Goal: Task Accomplishment & Management: Complete application form

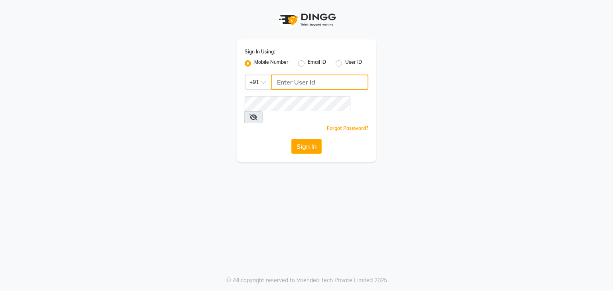
type input "9930388551"
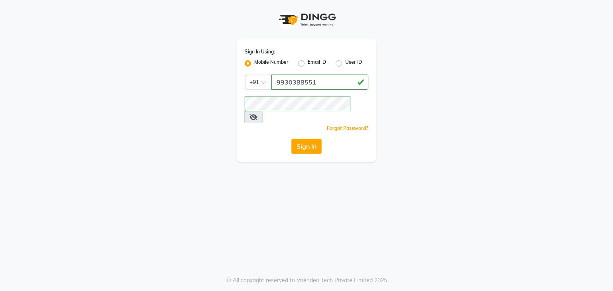
click at [309, 139] on button "Sign In" at bounding box center [306, 146] width 30 height 15
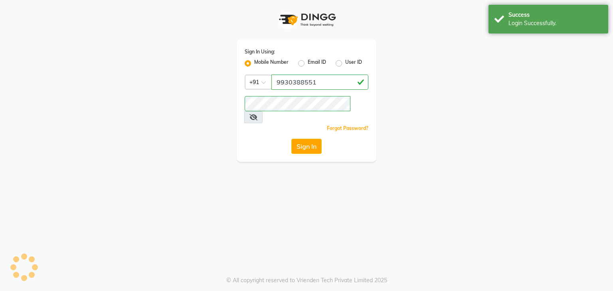
select select "service"
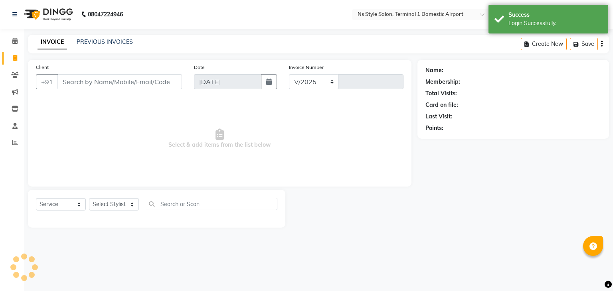
select select "5659"
type input "1390"
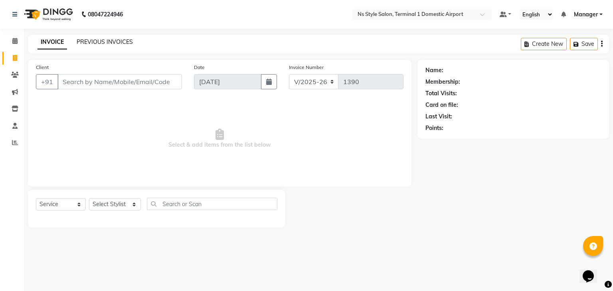
click at [101, 43] on link "PREVIOUS INVOICES" at bounding box center [105, 41] width 56 height 7
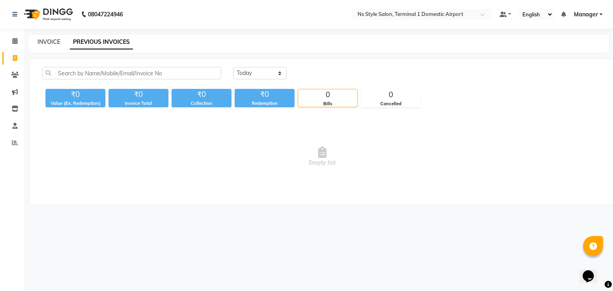
click at [53, 41] on link "INVOICE" at bounding box center [49, 41] width 23 height 7
select select "service"
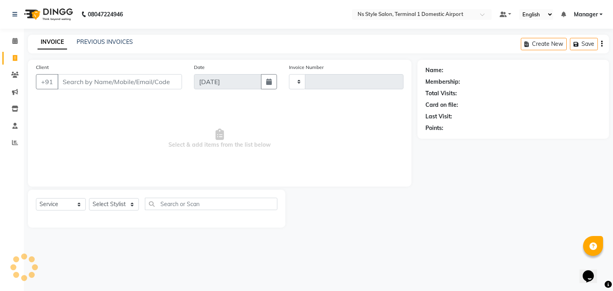
type input "1390"
select select "5659"
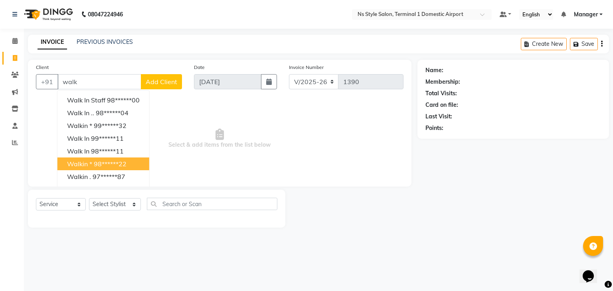
click at [83, 158] on button "Walkin * 98******22" at bounding box center [103, 164] width 92 height 13
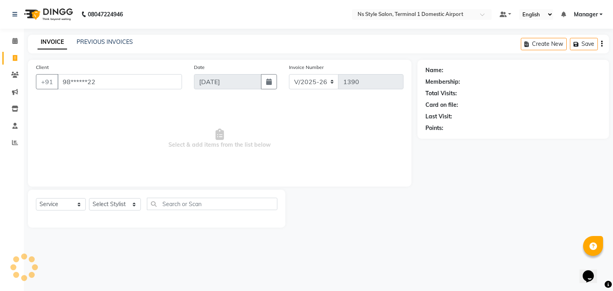
type input "98******22"
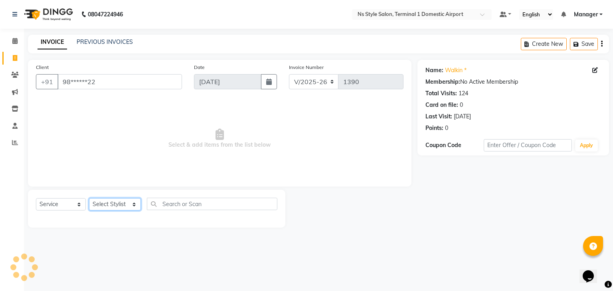
click at [113, 200] on select "Select Stylist [PERSON_NAME] [PERSON_NAME] [PERSON_NAME] GRROWWIDE [PERSON_NAME…" at bounding box center [115, 204] width 52 height 12
select select "39689"
click at [89, 199] on select "Select Stylist [PERSON_NAME] [PERSON_NAME] [PERSON_NAME] GRROWWIDE [PERSON_NAME…" at bounding box center [115, 204] width 52 height 12
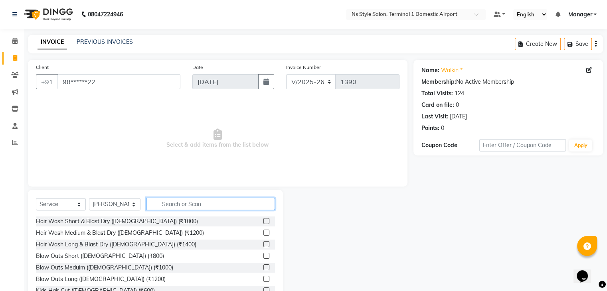
click at [169, 205] on input "text" at bounding box center [210, 204] width 128 height 12
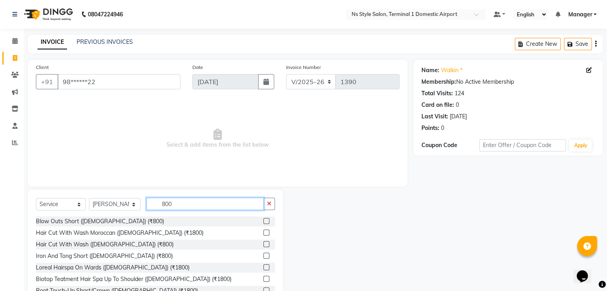
type input "800"
click at [263, 223] on label at bounding box center [266, 221] width 6 height 6
click at [263, 223] on input "checkbox" at bounding box center [265, 221] width 5 height 5
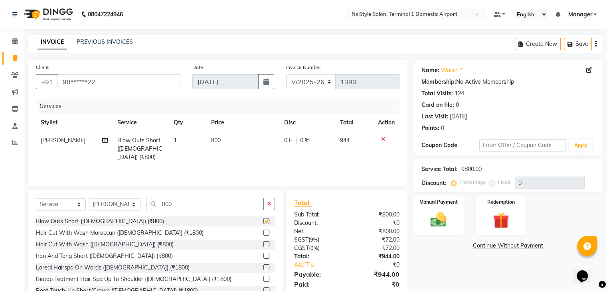
checkbox input "false"
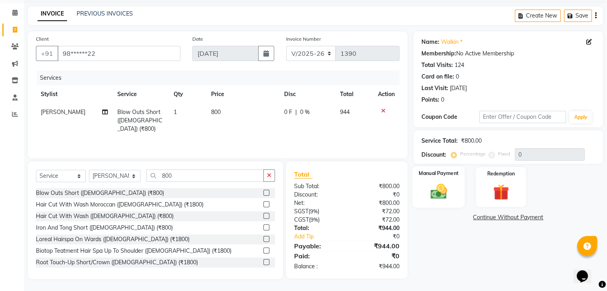
click at [442, 179] on div "Manual Payment" at bounding box center [438, 186] width 52 height 41
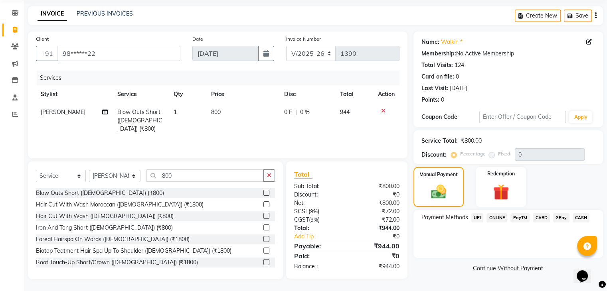
click at [581, 215] on span "CASH" at bounding box center [581, 217] width 17 height 9
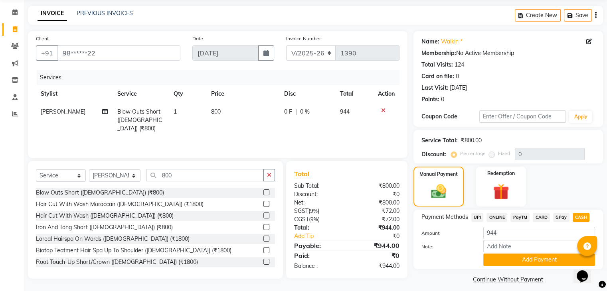
scroll to position [36, 0]
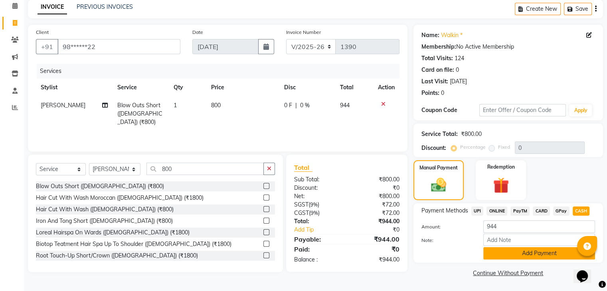
click at [537, 256] on button "Add Payment" at bounding box center [539, 253] width 112 height 12
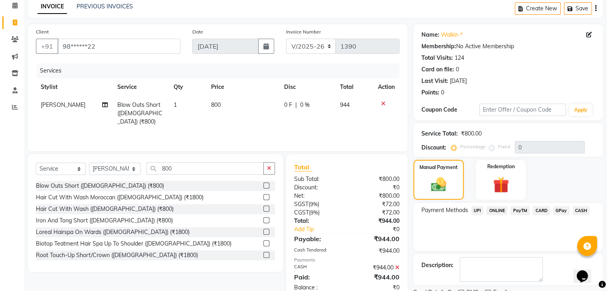
scroll to position [68, 0]
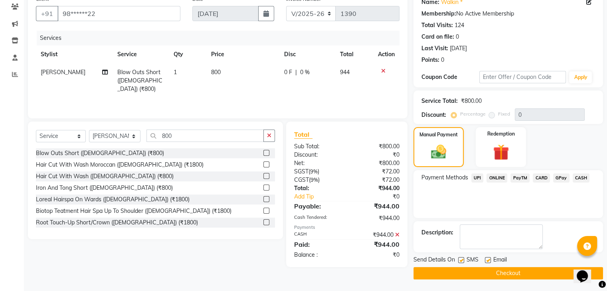
click at [547, 266] on div "Send Details On SMS Email Checkout" at bounding box center [508, 268] width 190 height 24
click at [545, 274] on button "Checkout" at bounding box center [508, 273] width 190 height 12
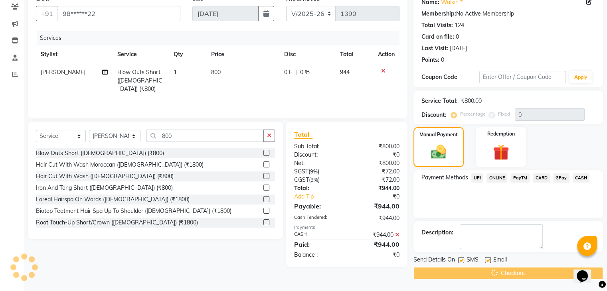
drag, startPoint x: 612, startPoint y: 168, endPoint x: 611, endPoint y: 10, distance: 158.4
click at [607, 10] on html "08047224946 Select Location × Ns Style Salon, Terminal 1 Domestic Airport Defau…" at bounding box center [303, 77] width 607 height 291
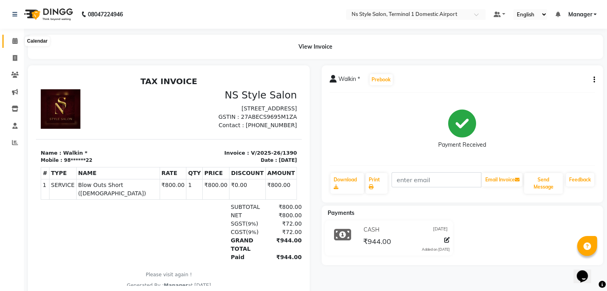
click at [14, 39] on icon at bounding box center [14, 41] width 5 height 6
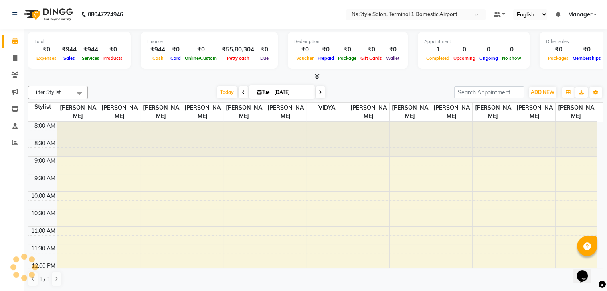
click at [14, 67] on li "Clients" at bounding box center [12, 75] width 24 height 17
click at [19, 57] on span at bounding box center [15, 58] width 14 height 9
select select "service"
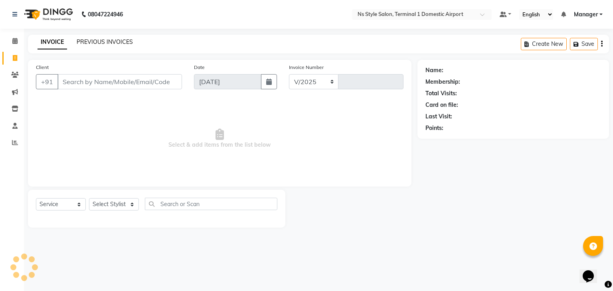
select select "5659"
type input "1391"
click at [86, 40] on link "PREVIOUS INVOICES" at bounding box center [105, 41] width 56 height 7
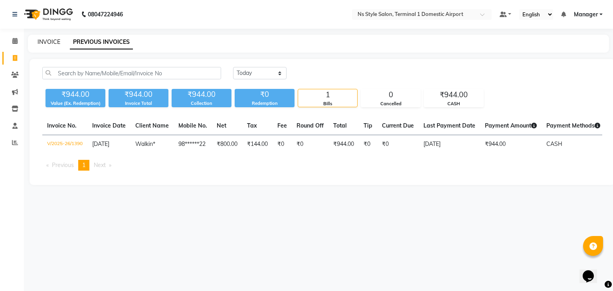
click at [46, 42] on link "INVOICE" at bounding box center [49, 41] width 23 height 7
select select "5659"
select select "service"
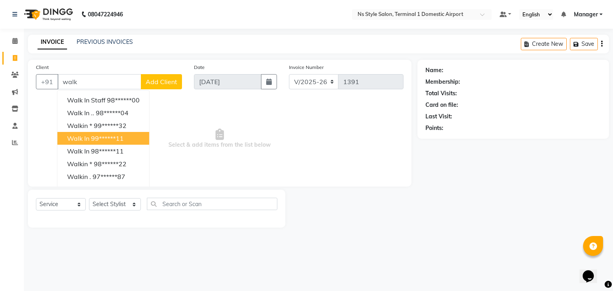
click at [85, 132] on button "Walk In 99******11" at bounding box center [103, 138] width 92 height 13
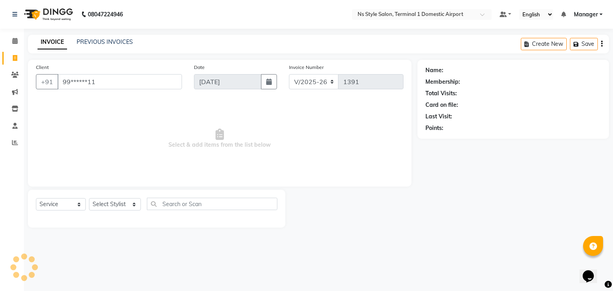
type input "99******11"
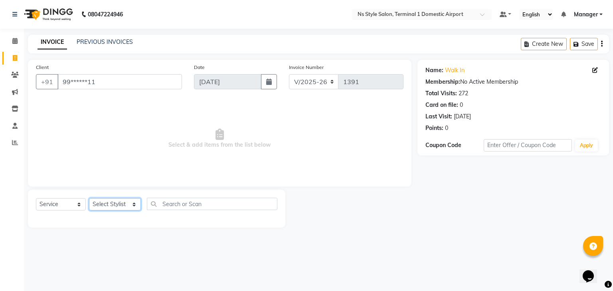
drag, startPoint x: 109, startPoint y: 207, endPoint x: 115, endPoint y: 32, distance: 175.3
click at [115, 32] on div "[PHONE_NUMBER] Need Help? Call us on 08047224946 Select Location × Ns Style Sal…" at bounding box center [306, 145] width 613 height 291
select select "88862"
click at [89, 199] on select "Select Stylist [PERSON_NAME] [PERSON_NAME] [PERSON_NAME] GRROWWIDE [PERSON_NAME…" at bounding box center [115, 204] width 52 height 12
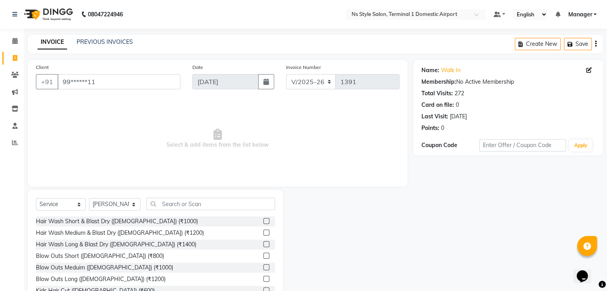
click at [263, 233] on label at bounding box center [266, 233] width 6 height 6
click at [263, 233] on input "checkbox" at bounding box center [265, 233] width 5 height 5
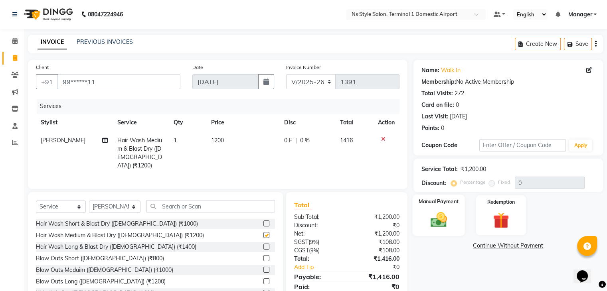
checkbox input "false"
click at [443, 216] on img at bounding box center [438, 220] width 27 height 19
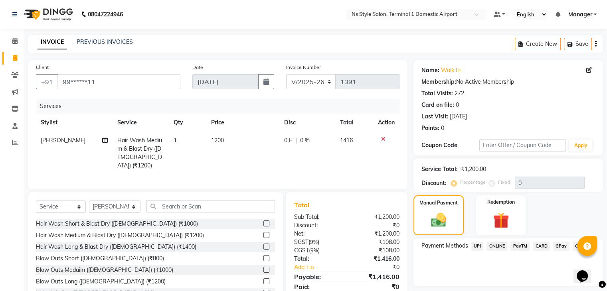
scroll to position [29, 0]
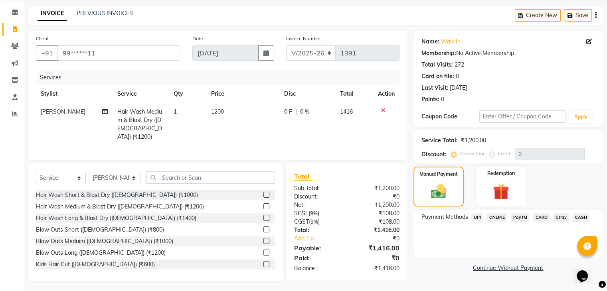
click at [577, 217] on span "CASH" at bounding box center [581, 217] width 17 height 9
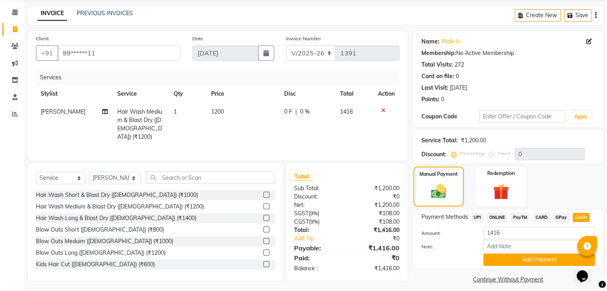
scroll to position [36, 0]
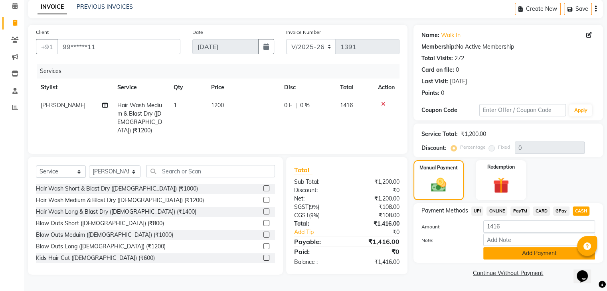
click at [551, 251] on button "Add Payment" at bounding box center [539, 253] width 112 height 12
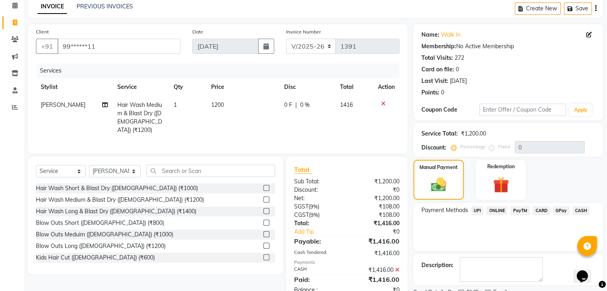
scroll to position [68, 0]
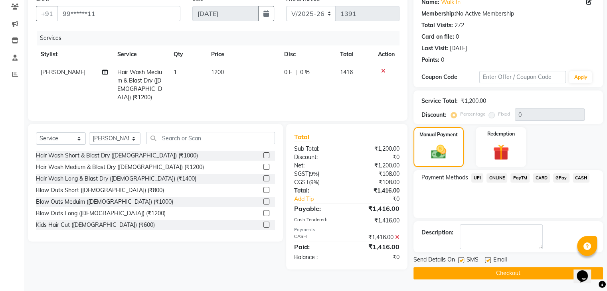
click at [517, 272] on button "Checkout" at bounding box center [508, 273] width 190 height 12
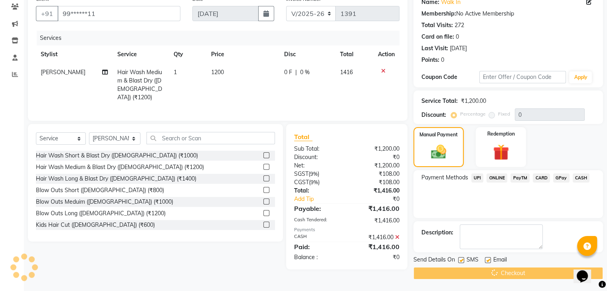
click at [591, 66] on html "08047224946 Select Location × Ns Style Salon, Terminal 1 Domestic Airport Defau…" at bounding box center [303, 77] width 607 height 291
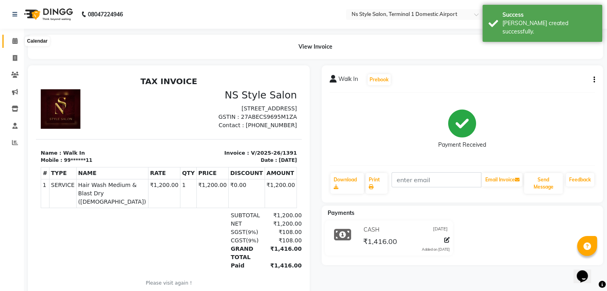
click at [18, 41] on span at bounding box center [15, 41] width 14 height 9
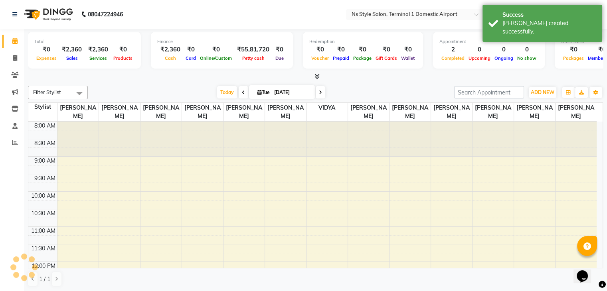
scroll to position [209, 0]
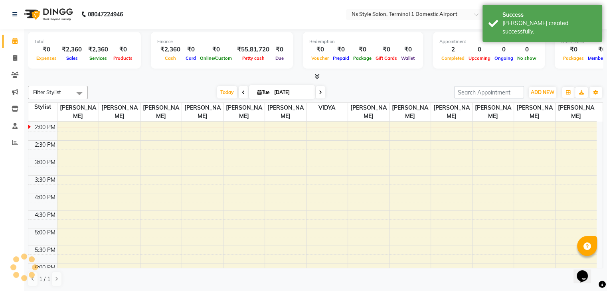
click at [14, 51] on li "Invoice" at bounding box center [12, 58] width 24 height 17
click at [14, 53] on link "Invoice" at bounding box center [11, 58] width 19 height 13
select select "service"
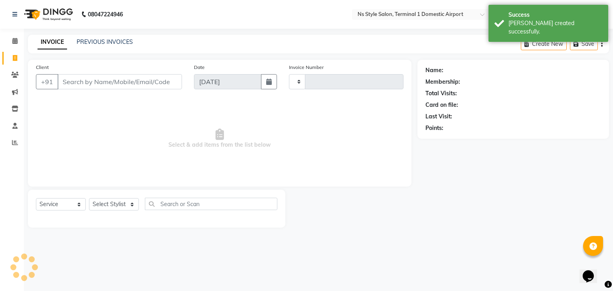
type input "1392"
select select "5659"
click at [95, 39] on link "PREVIOUS INVOICES" at bounding box center [105, 41] width 56 height 7
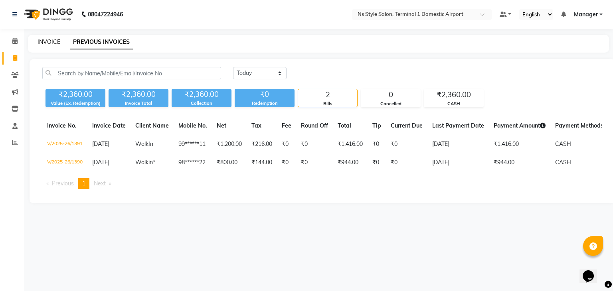
click at [46, 41] on link "INVOICE" at bounding box center [49, 41] width 23 height 7
select select "5659"
select select "service"
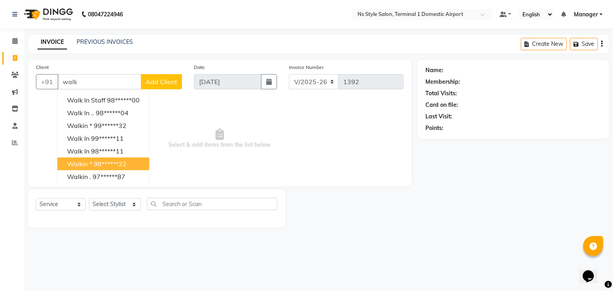
click at [84, 160] on button "Walkin * 98******22" at bounding box center [103, 164] width 92 height 13
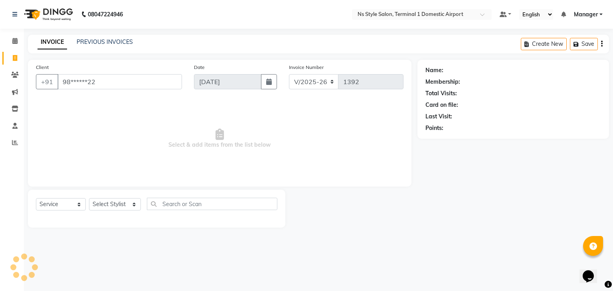
type input "98******22"
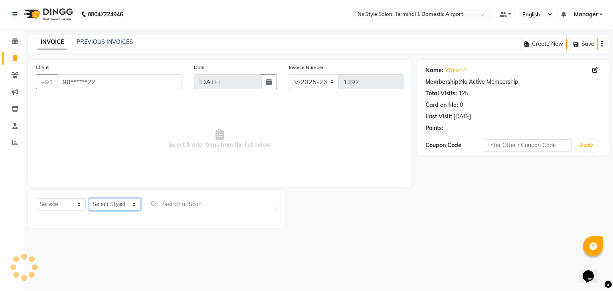
click at [107, 209] on select "Select Stylist [PERSON_NAME] [PERSON_NAME] [PERSON_NAME] GRROWWIDE [PERSON_NAME…" at bounding box center [115, 204] width 52 height 12
select select "88862"
click at [89, 199] on select "Select Stylist [PERSON_NAME] [PERSON_NAME] [PERSON_NAME] GRROWWIDE [PERSON_NAME…" at bounding box center [115, 204] width 52 height 12
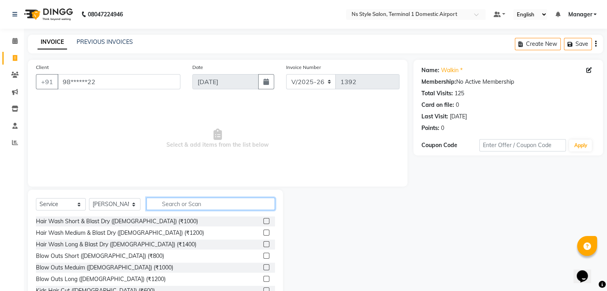
click at [225, 205] on input "text" at bounding box center [210, 204] width 128 height 12
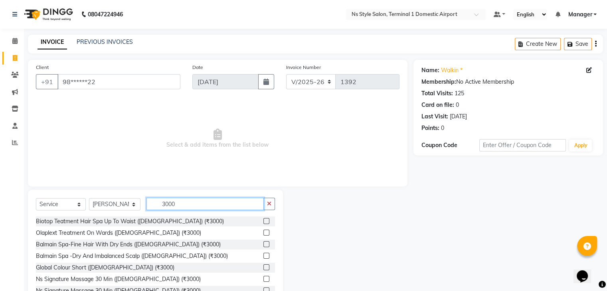
type input "3000"
click at [263, 222] on label at bounding box center [266, 221] width 6 height 6
click at [263, 222] on input "checkbox" at bounding box center [265, 221] width 5 height 5
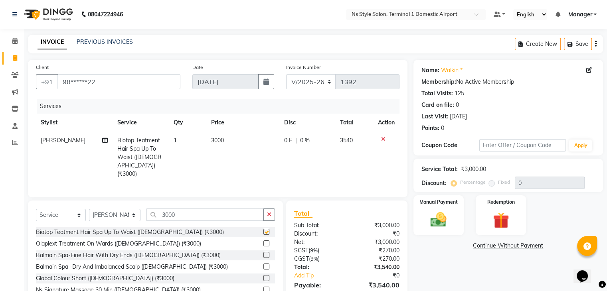
checkbox input "false"
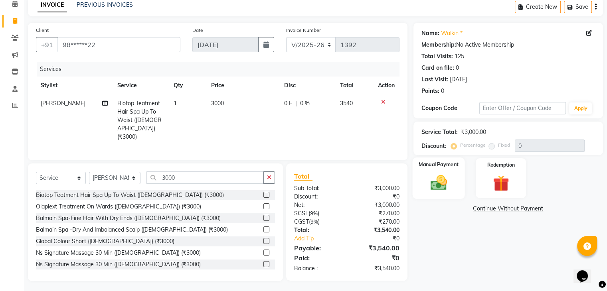
click at [445, 174] on img at bounding box center [438, 183] width 27 height 19
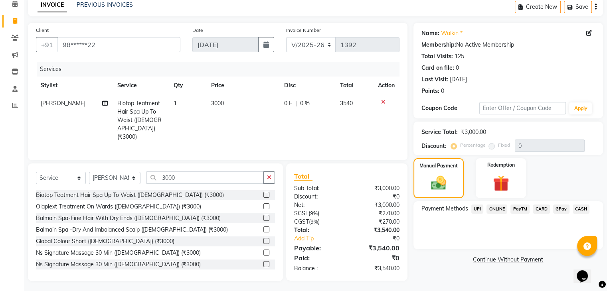
click at [544, 209] on span "CARD" at bounding box center [541, 209] width 17 height 9
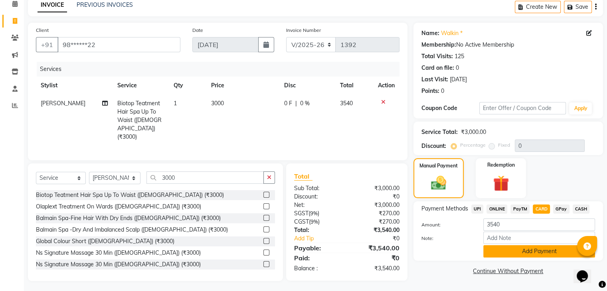
click at [513, 252] on button "Add Payment" at bounding box center [539, 251] width 112 height 12
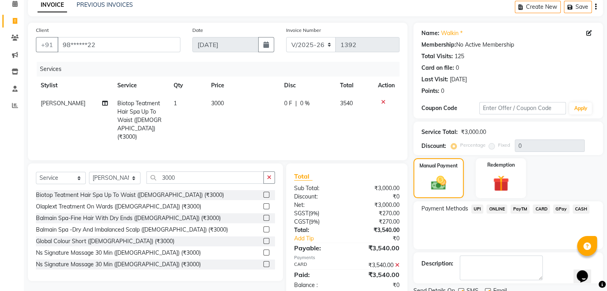
scroll to position [68, 0]
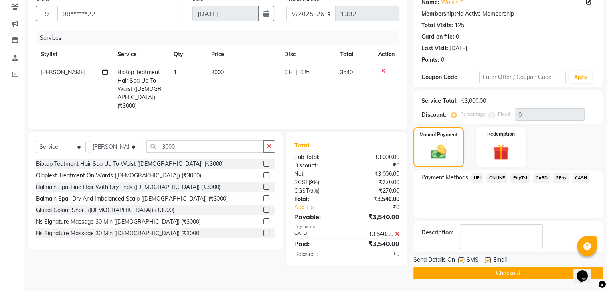
click at [506, 267] on button "Checkout" at bounding box center [508, 273] width 190 height 12
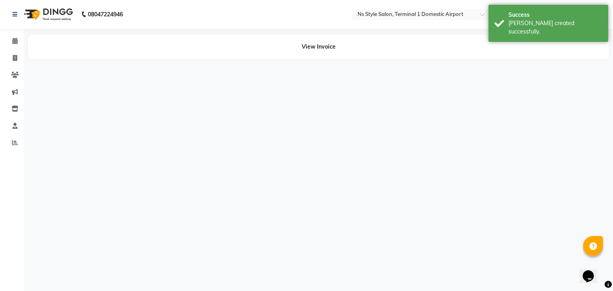
drag, startPoint x: 612, startPoint y: 176, endPoint x: 597, endPoint y: 15, distance: 161.9
click at [597, 15] on html "08047224946 Select Location × Ns Style Salon, Terminal 1 Domestic Airport Defau…" at bounding box center [306, 145] width 613 height 291
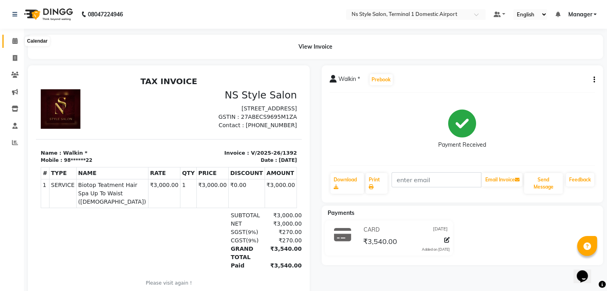
click at [17, 40] on icon at bounding box center [14, 41] width 5 height 6
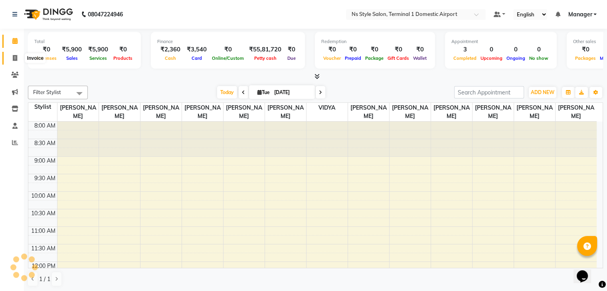
click at [14, 56] on icon at bounding box center [15, 58] width 4 height 6
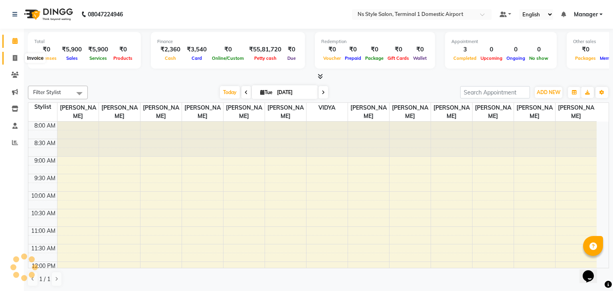
select select "service"
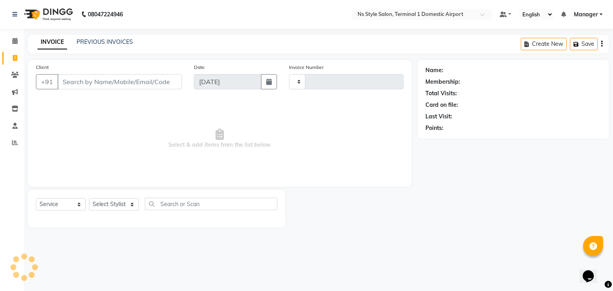
type input "1393"
select select "5659"
click at [93, 43] on link "PREVIOUS INVOICES" at bounding box center [105, 41] width 56 height 7
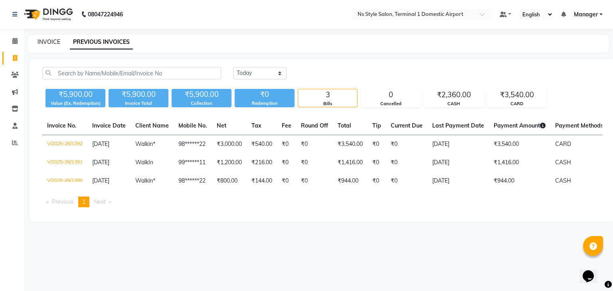
click at [46, 43] on link "INVOICE" at bounding box center [49, 41] width 23 height 7
select select "5659"
select select "service"
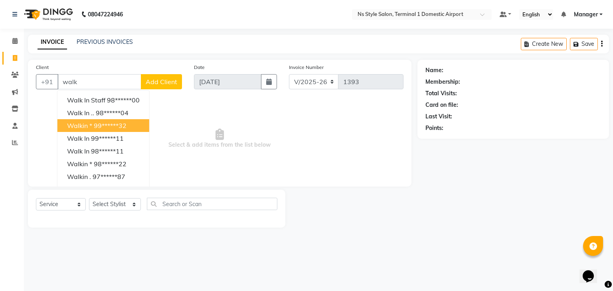
click at [89, 130] on button "Walkin * 99******32" at bounding box center [103, 125] width 92 height 13
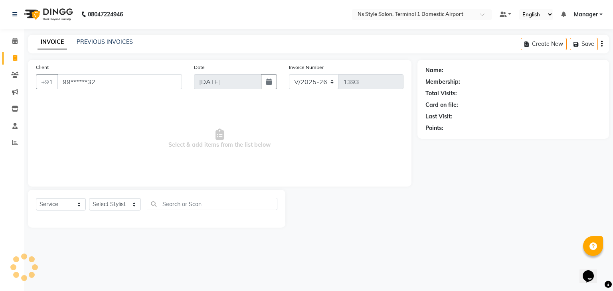
type input "99******32"
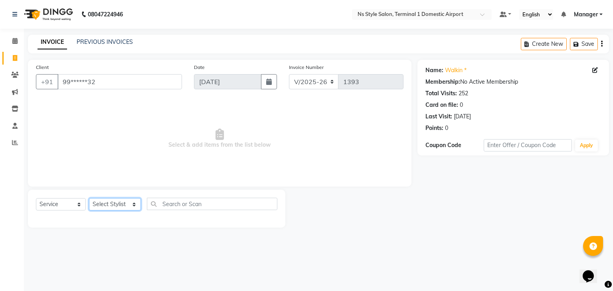
click at [100, 201] on select "Select Stylist [PERSON_NAME] [PERSON_NAME] [PERSON_NAME] GRROWWIDE [PERSON_NAME…" at bounding box center [115, 204] width 52 height 12
select select "39689"
click at [89, 199] on select "Select Stylist [PERSON_NAME] [PERSON_NAME] [PERSON_NAME] GRROWWIDE [PERSON_NAME…" at bounding box center [115, 204] width 52 height 12
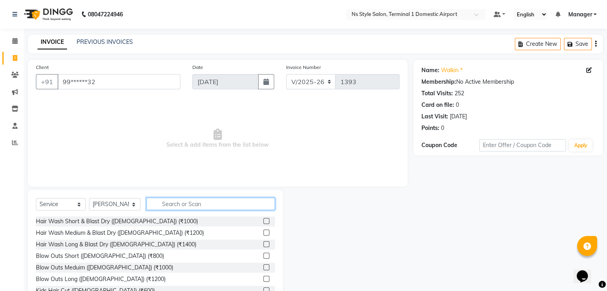
click at [159, 201] on input "text" at bounding box center [210, 204] width 128 height 12
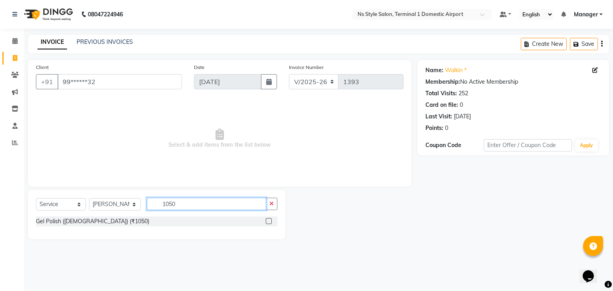
type input "1050"
click at [269, 221] on label at bounding box center [269, 221] width 6 height 6
click at [269, 221] on input "checkbox" at bounding box center [268, 221] width 5 height 5
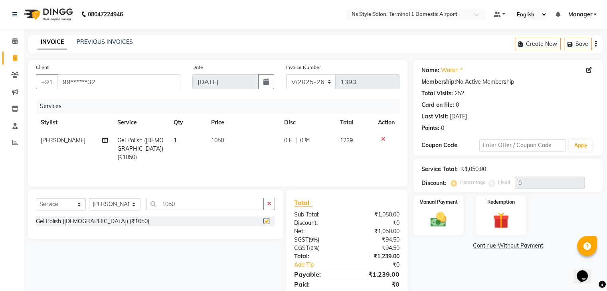
checkbox input "false"
click at [115, 208] on select "Select Stylist [PERSON_NAME] [PERSON_NAME] [PERSON_NAME] GRROWWIDE [PERSON_NAME…" at bounding box center [114, 204] width 51 height 12
click at [270, 201] on button "button" at bounding box center [269, 204] width 12 height 12
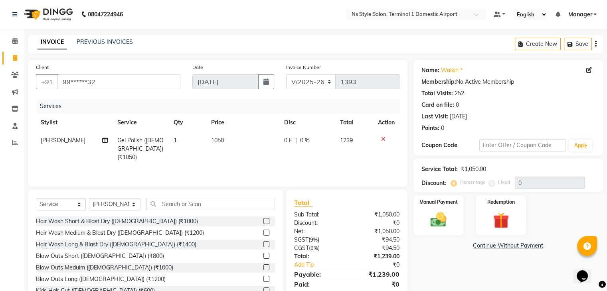
click at [263, 235] on label at bounding box center [266, 233] width 6 height 6
click at [263, 235] on input "checkbox" at bounding box center [265, 233] width 5 height 5
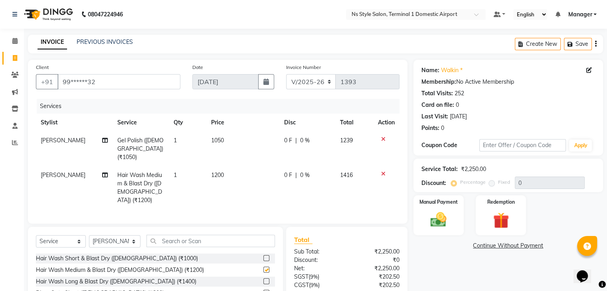
checkbox input "false"
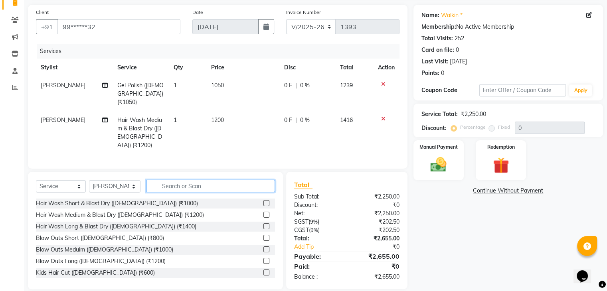
click at [175, 180] on input "text" at bounding box center [210, 186] width 128 height 12
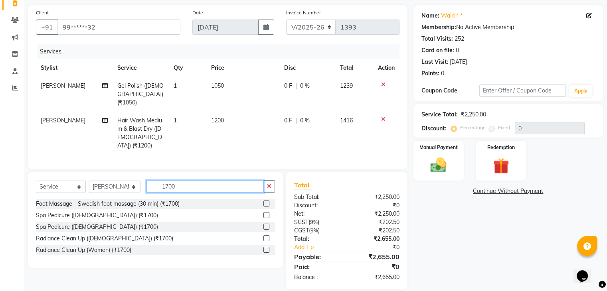
type input "1700"
click at [265, 212] on label at bounding box center [266, 215] width 6 height 6
click at [265, 213] on input "checkbox" at bounding box center [265, 215] width 5 height 5
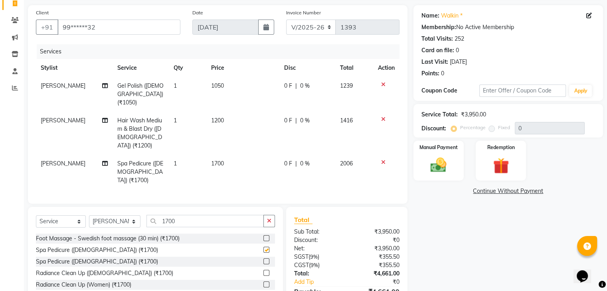
checkbox input "false"
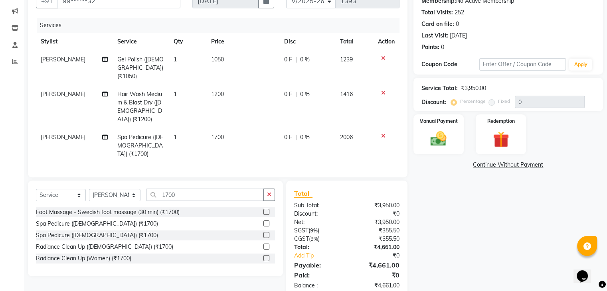
click at [122, 189] on div "Select Service Product Membership Package Voucher Prepaid Gift Card Select Styl…" at bounding box center [155, 198] width 239 height 19
click at [122, 189] on select "Select Stylist [PERSON_NAME] [PERSON_NAME] [PERSON_NAME] GRROWWIDE [PERSON_NAME…" at bounding box center [114, 195] width 51 height 12
select select "39684"
click at [89, 189] on select "Select Stylist [PERSON_NAME] [PERSON_NAME] [PERSON_NAME] GRROWWIDE [PERSON_NAME…" at bounding box center [114, 195] width 51 height 12
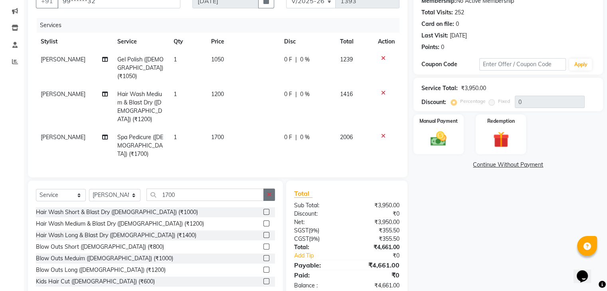
click at [271, 192] on icon "button" at bounding box center [269, 195] width 4 height 6
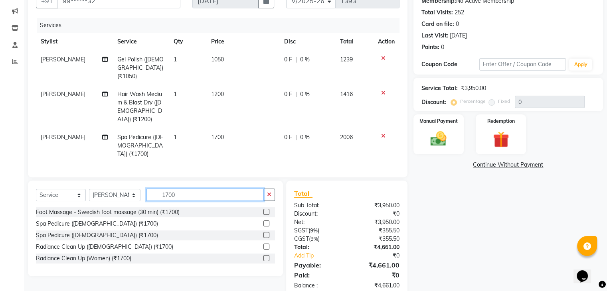
type input "1700"
click at [267, 221] on label at bounding box center [266, 224] width 6 height 6
click at [267, 221] on input "checkbox" at bounding box center [265, 223] width 5 height 5
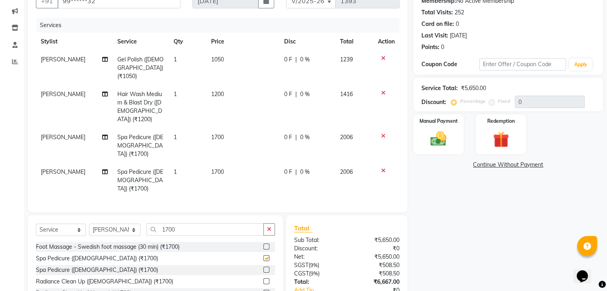
checkbox input "false"
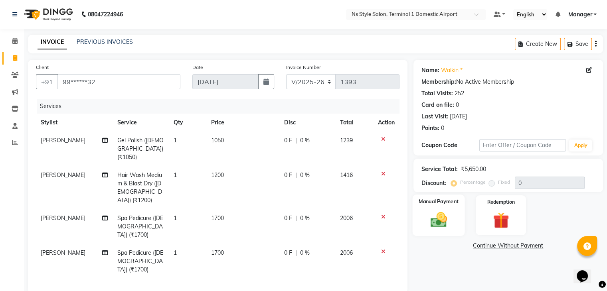
click at [425, 217] on img at bounding box center [438, 220] width 27 height 19
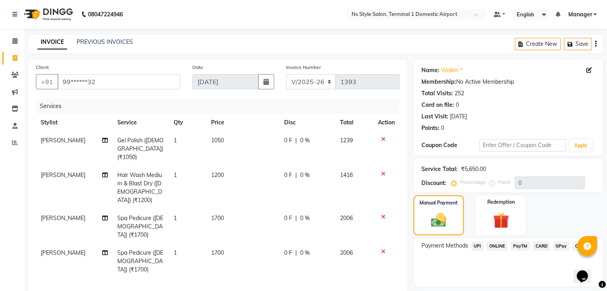
click at [542, 242] on div "CARD" at bounding box center [539, 247] width 20 height 11
click at [541, 247] on span "CARD" at bounding box center [541, 246] width 17 height 9
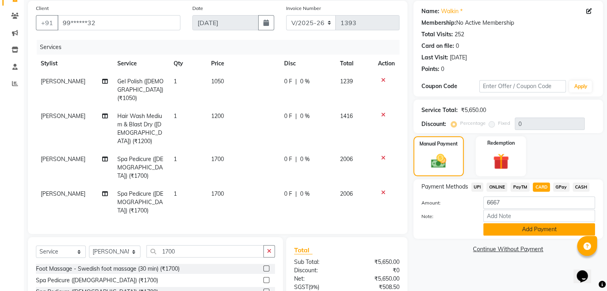
click at [521, 229] on button "Add Payment" at bounding box center [539, 229] width 112 height 12
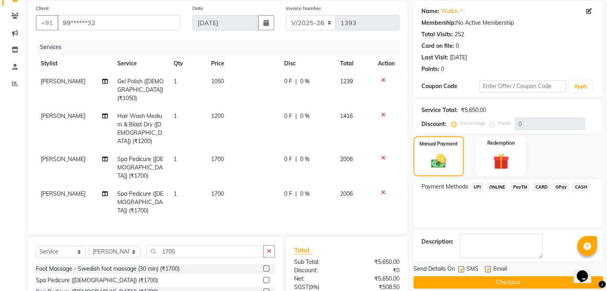
scroll to position [124, 0]
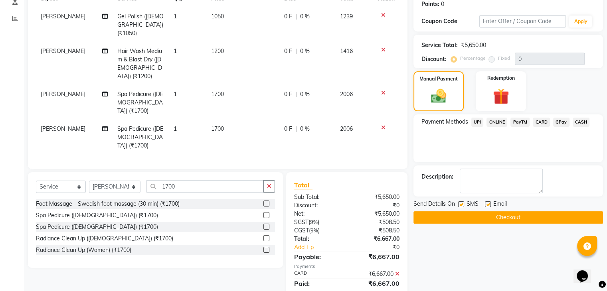
click at [508, 216] on button "Checkout" at bounding box center [508, 217] width 190 height 12
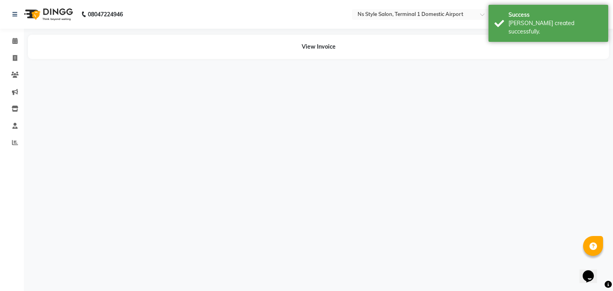
drag, startPoint x: 612, startPoint y: 163, endPoint x: 580, endPoint y: -35, distance: 200.5
click at [580, 0] on html "08047224946 Select Location × Ns Style Salon, Terminal 1 Domestic Airport Defau…" at bounding box center [306, 145] width 613 height 291
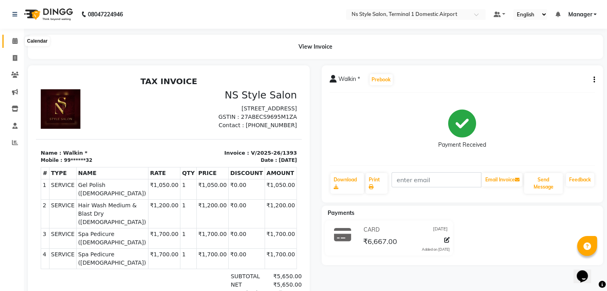
click at [13, 40] on icon at bounding box center [14, 41] width 5 height 6
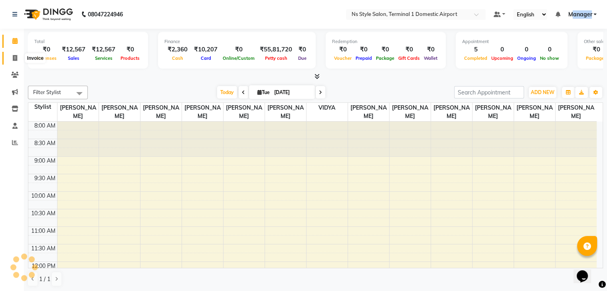
click at [15, 55] on icon at bounding box center [15, 58] width 4 height 6
select select "service"
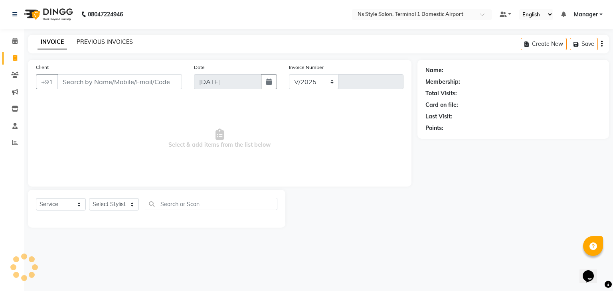
select select "5659"
type input "1394"
click at [111, 41] on link "PREVIOUS INVOICES" at bounding box center [105, 41] width 56 height 7
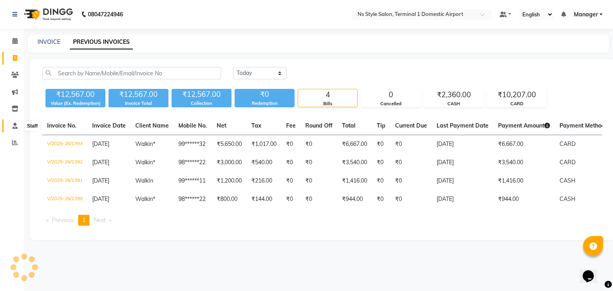
click at [11, 125] on span at bounding box center [15, 126] width 14 height 9
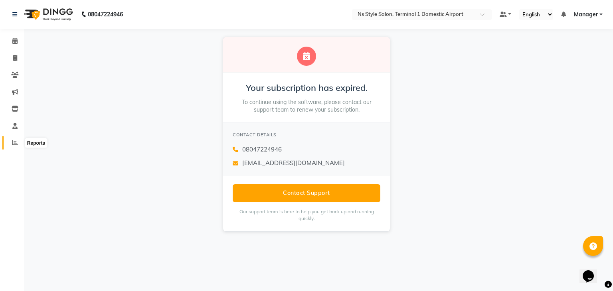
click at [14, 144] on icon at bounding box center [15, 143] width 6 height 6
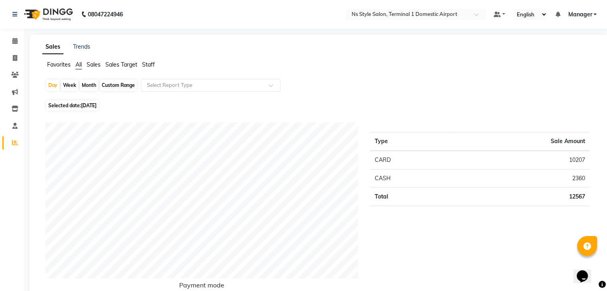
click at [147, 64] on span "Staff" at bounding box center [148, 64] width 13 height 7
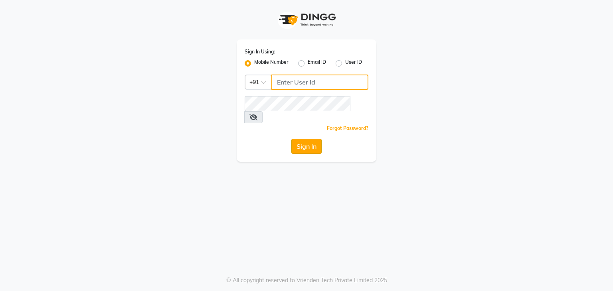
type input "9930388551"
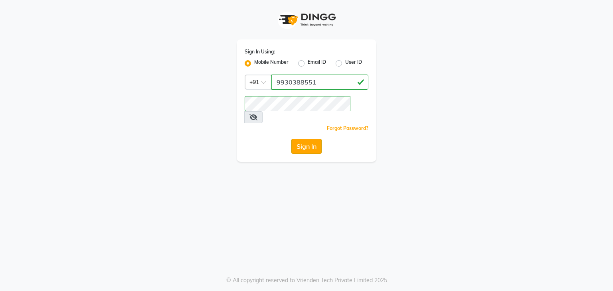
click at [311, 139] on button "Sign In" at bounding box center [306, 146] width 30 height 15
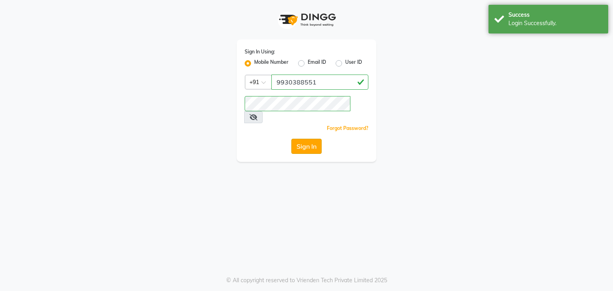
select select "service"
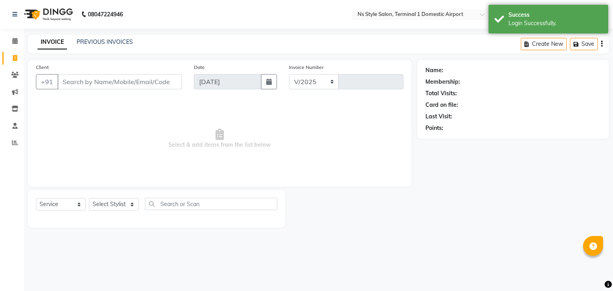
select select "en"
select select "5659"
type input "1394"
click at [93, 41] on link "PREVIOUS INVOICES" at bounding box center [105, 41] width 56 height 7
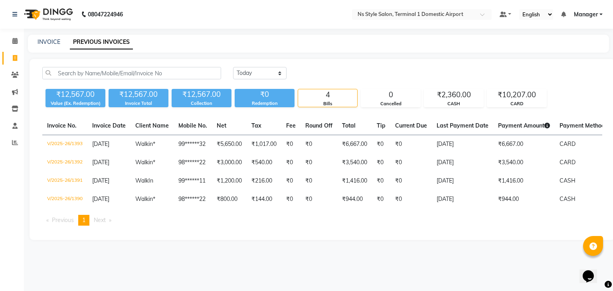
click at [130, 98] on div "₹12,567.00" at bounding box center [139, 94] width 60 height 11
